Goal: Task Accomplishment & Management: Complete application form

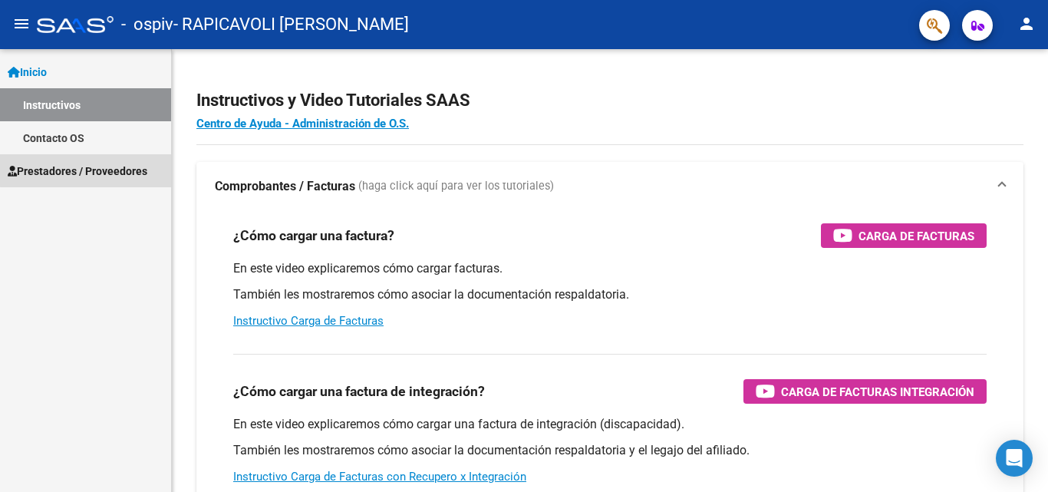
click at [89, 163] on span "Prestadores / Proveedores" at bounding box center [78, 171] width 140 height 17
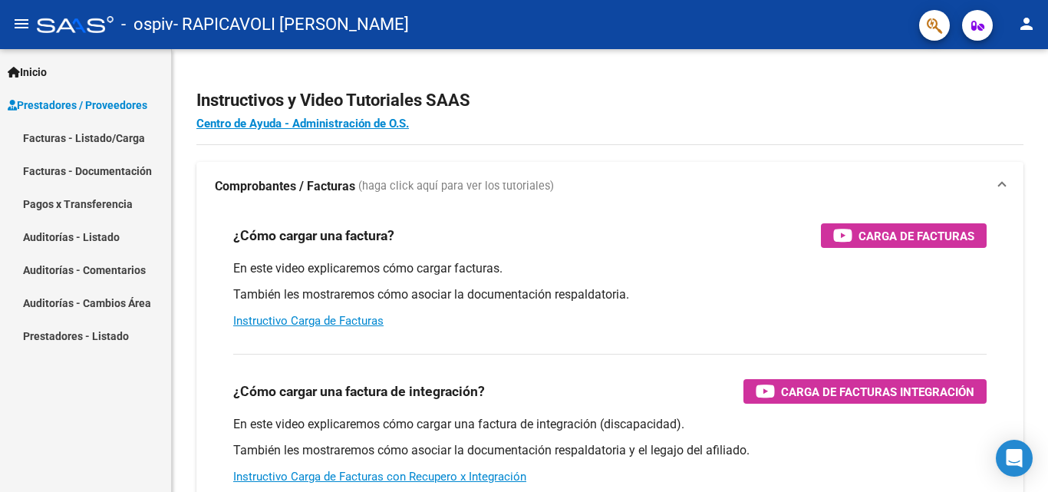
click at [114, 143] on link "Facturas - Listado/Carga" at bounding box center [85, 137] width 171 height 33
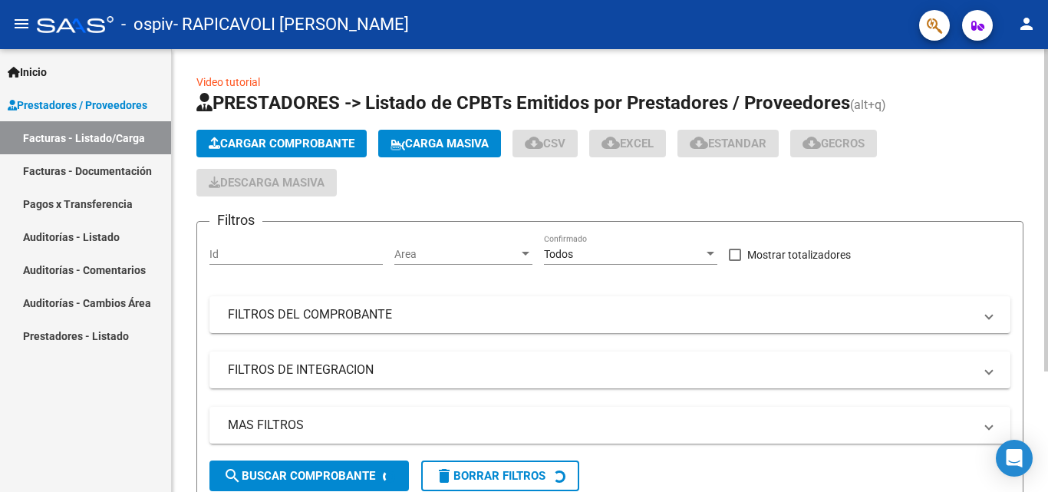
click at [224, 140] on span "Cargar Comprobante" at bounding box center [282, 144] width 146 height 14
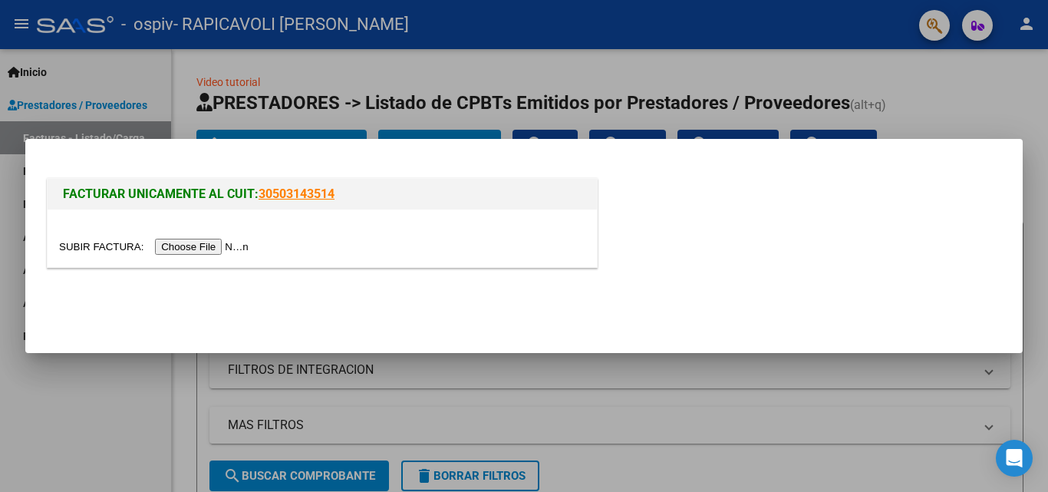
click at [228, 248] on input "file" at bounding box center [156, 247] width 194 height 16
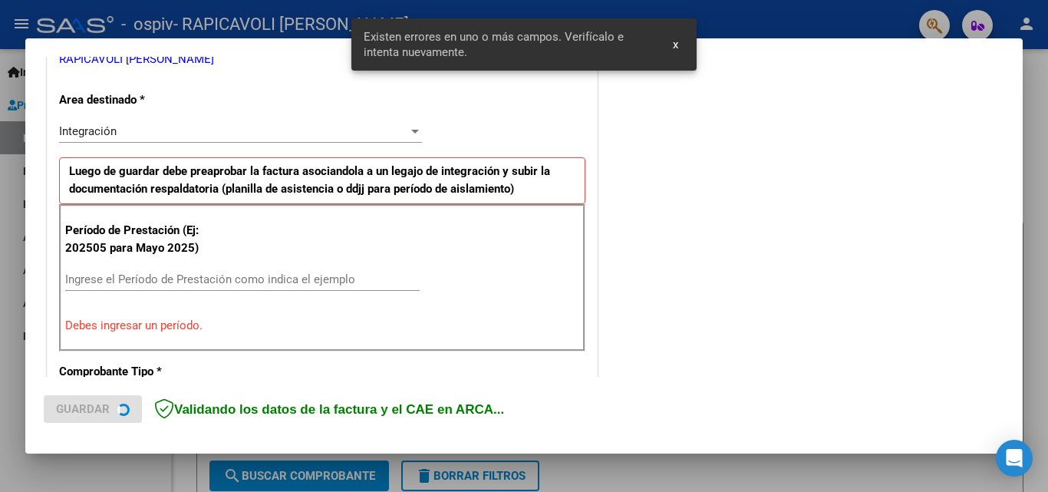
scroll to position [346, 0]
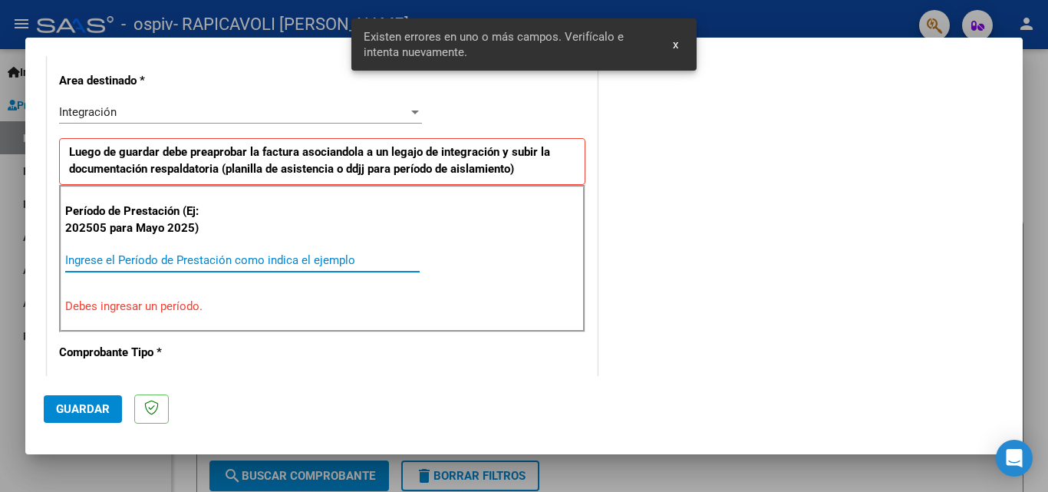
click at [333, 255] on input "Ingrese el Período de Prestación como indica el ejemplo" at bounding box center [242, 260] width 354 height 14
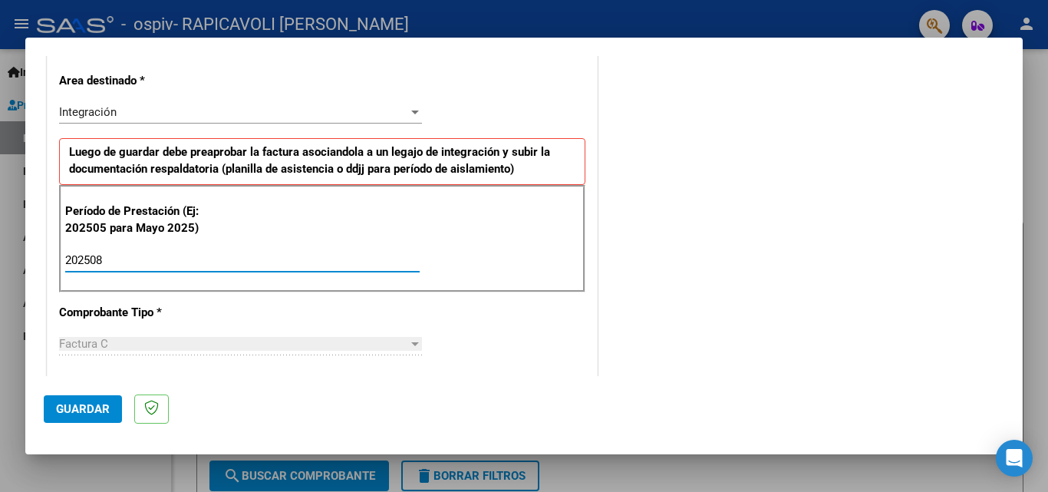
type input "202508"
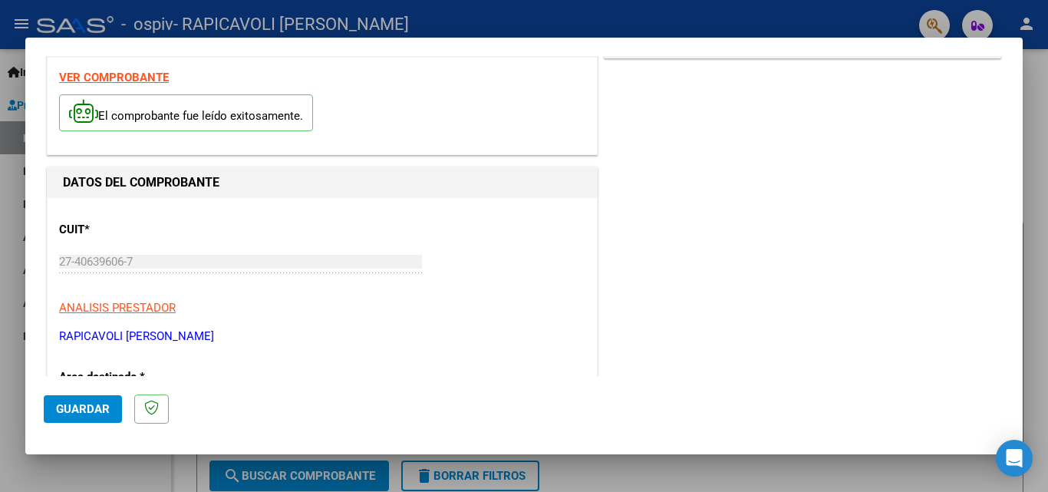
scroll to position [0, 0]
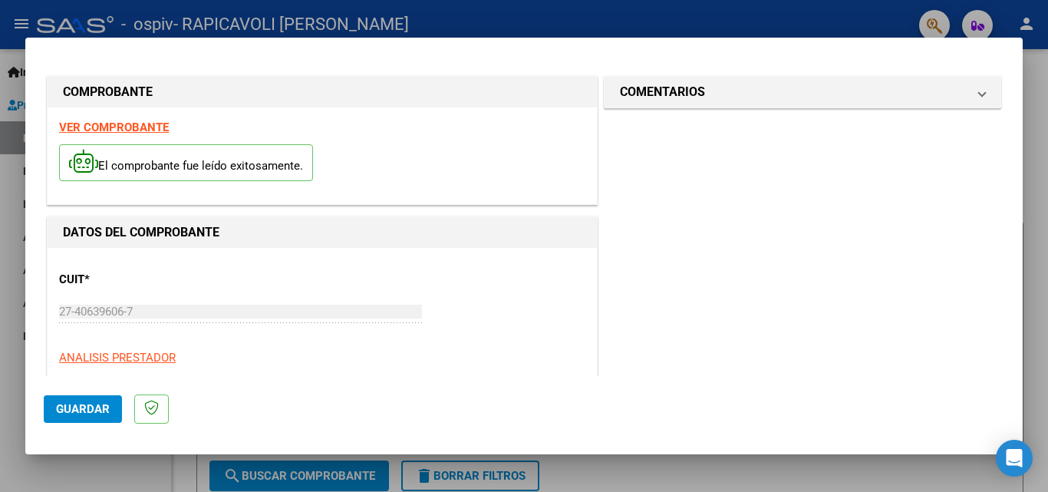
click at [98, 412] on span "Guardar" at bounding box center [83, 409] width 54 height 14
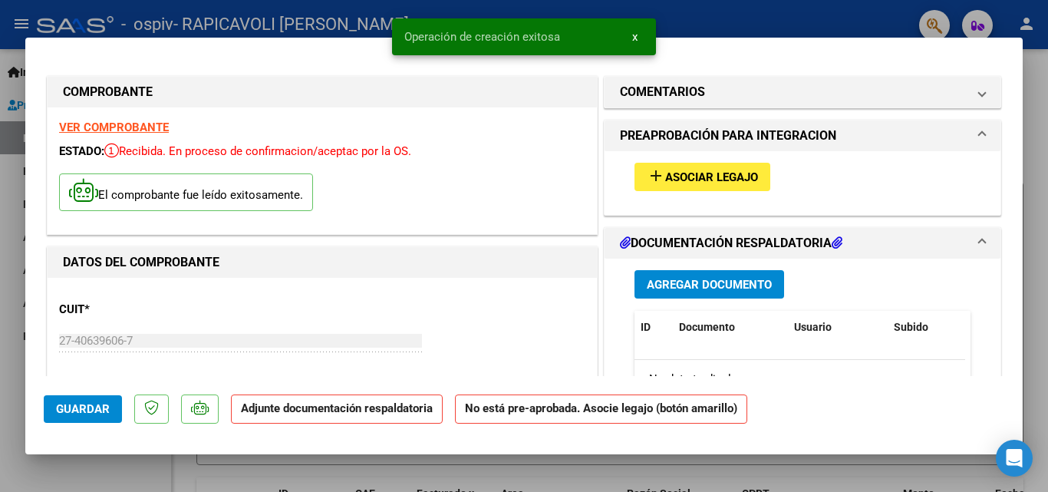
click at [742, 176] on span "Asociar Legajo" at bounding box center [711, 177] width 93 height 14
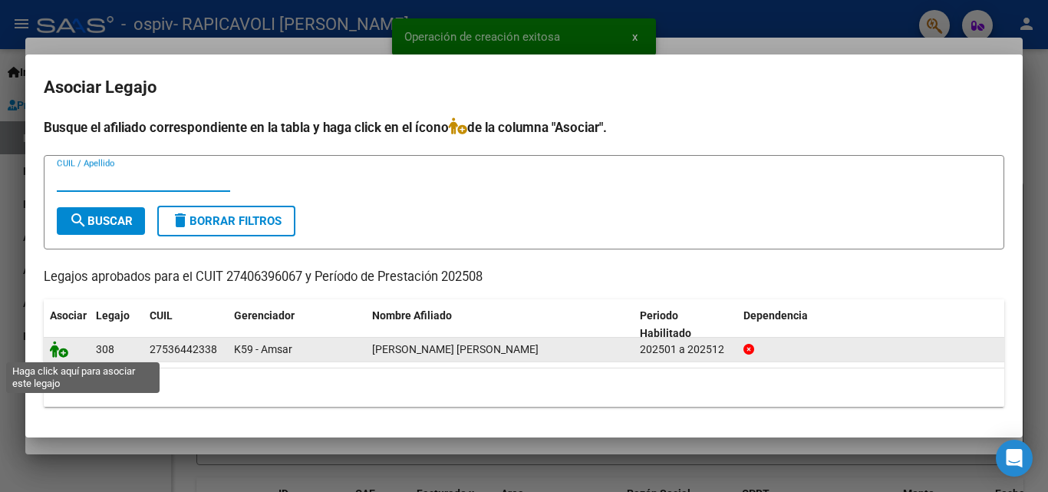
click at [56, 346] on icon at bounding box center [59, 349] width 18 height 17
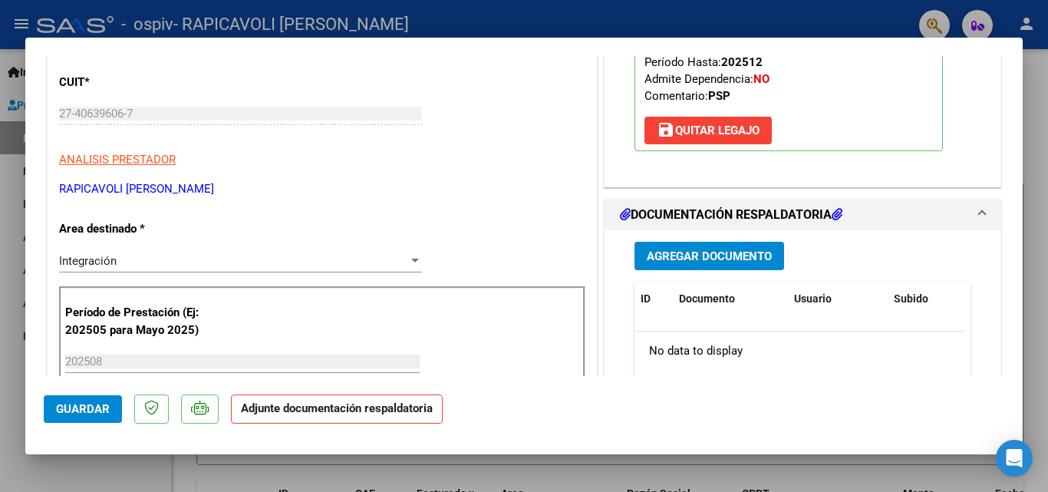
scroll to position [245, 0]
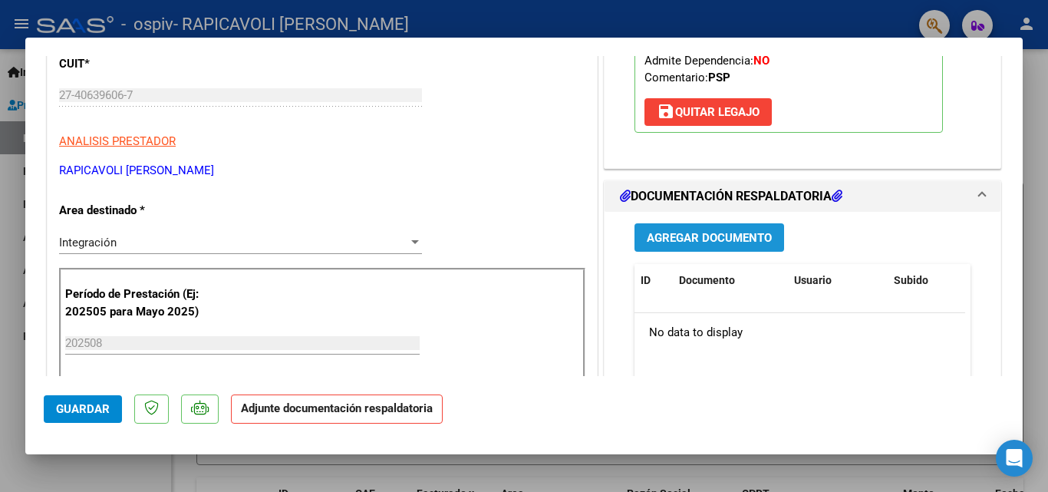
click at [751, 228] on button "Agregar Documento" at bounding box center [709, 237] width 150 height 28
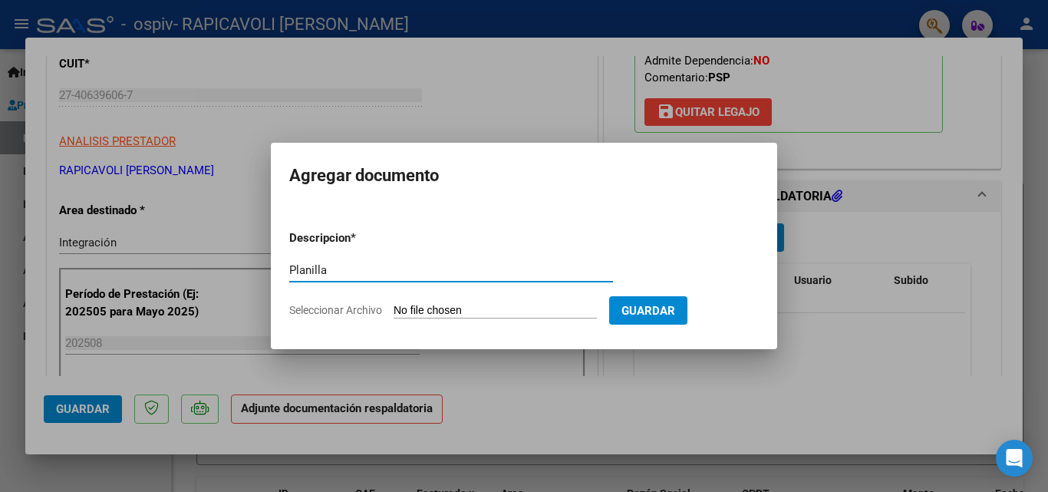
type input "Planilla"
click at [411, 311] on input "Seleccionar Archivo" at bounding box center [494, 311] width 203 height 15
type input "C:\fakepath\CamScanner [DATE] 09.05.pdf"
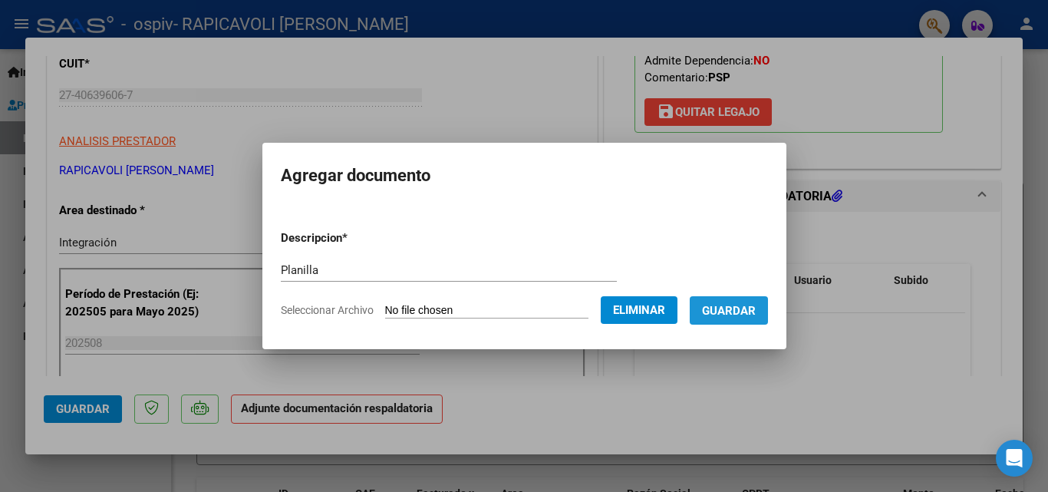
click at [755, 314] on span "Guardar" at bounding box center [729, 311] width 54 height 14
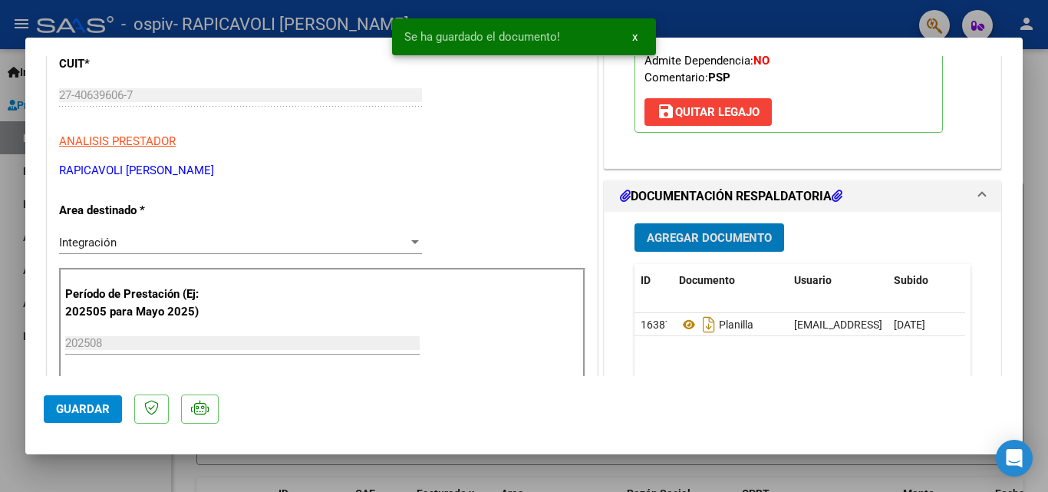
click at [738, 246] on button "Agregar Documento" at bounding box center [709, 237] width 150 height 28
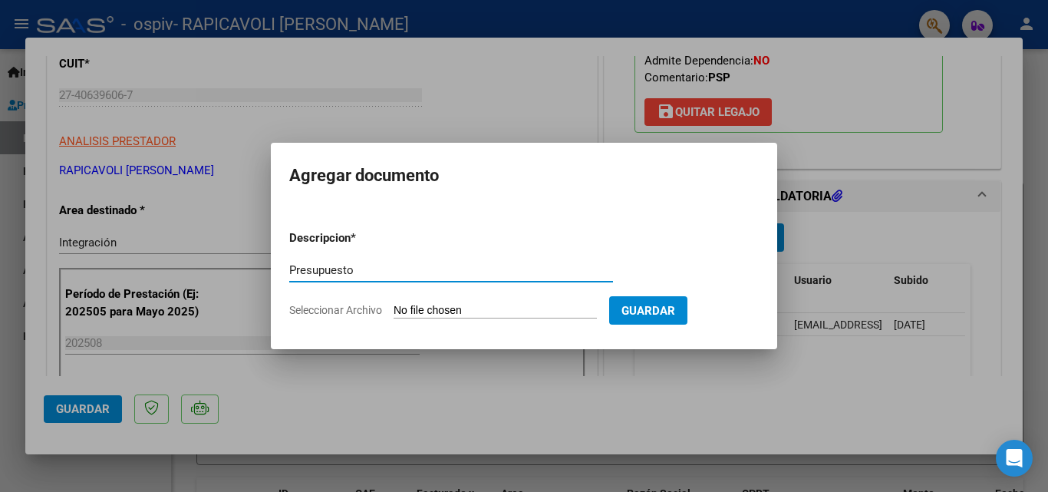
type input "Presupuesto"
click at [507, 306] on input "Seleccionar Archivo" at bounding box center [494, 311] width 203 height 15
type input "C:\fakepath\[PERSON_NAME] [PERSON_NAME] PSP 2025 (1).pdf"
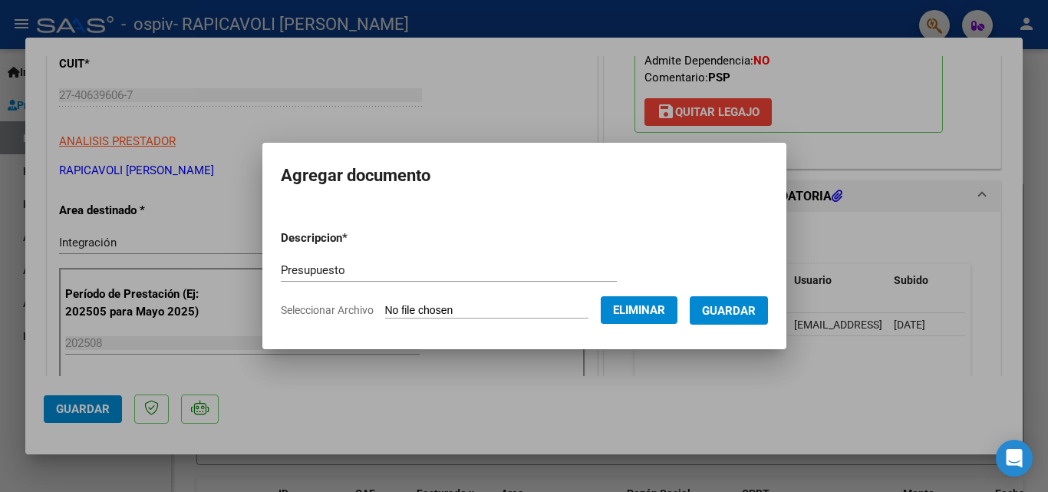
click at [736, 308] on span "Guardar" at bounding box center [729, 311] width 54 height 14
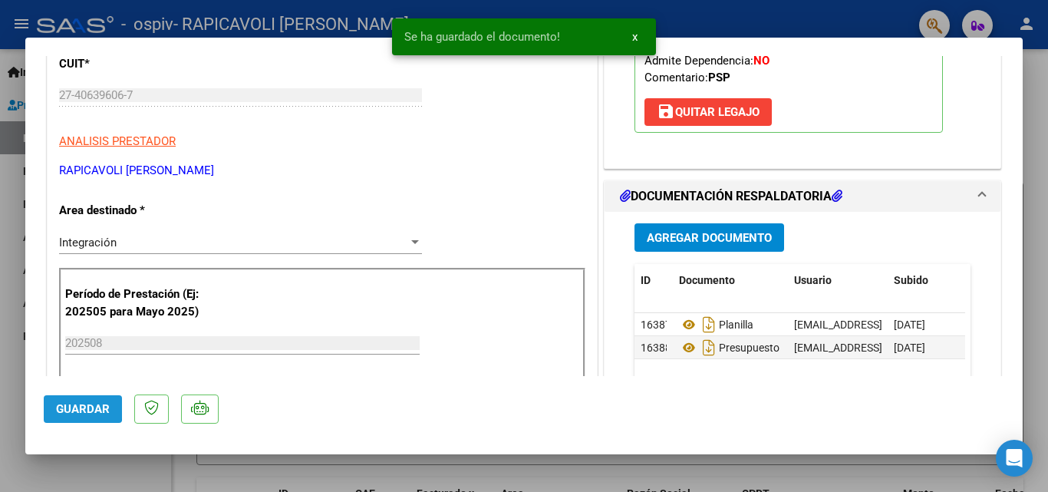
click at [65, 405] on span "Guardar" at bounding box center [83, 409] width 54 height 14
type input "$ 0,00"
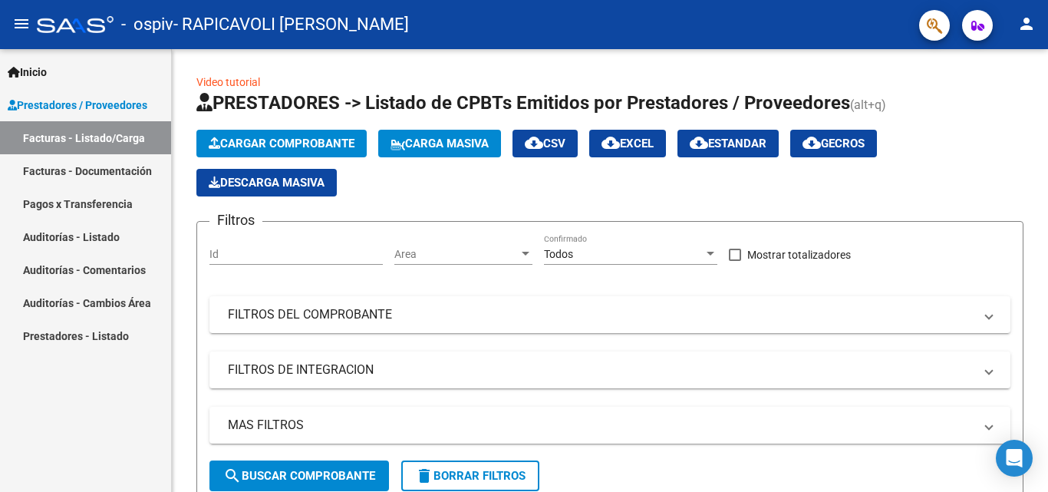
click at [130, 137] on link "Facturas - Listado/Carga" at bounding box center [85, 137] width 171 height 33
